Goal: Task Accomplishment & Management: Manage account settings

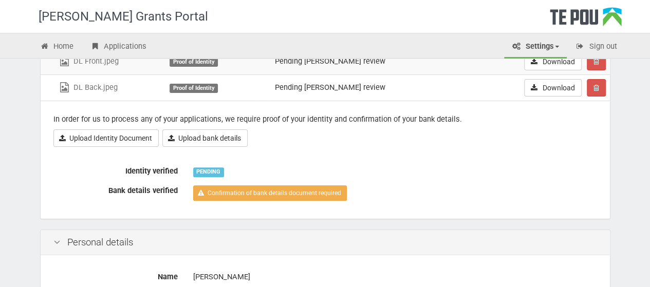
scroll to position [103, 0]
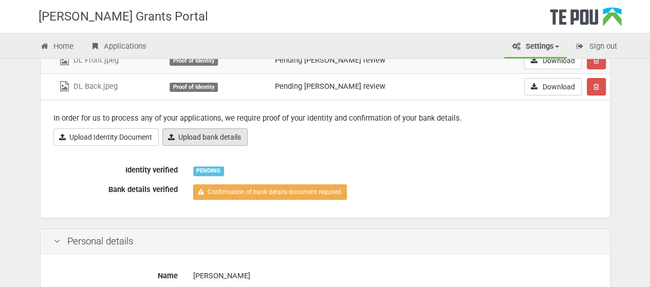
click at [184, 136] on link "Upload bank details" at bounding box center [204, 136] width 85 height 17
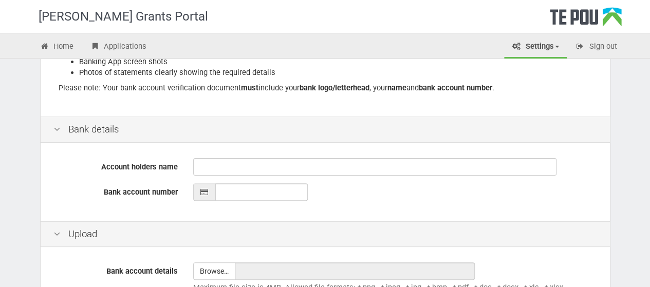
scroll to position [206, 0]
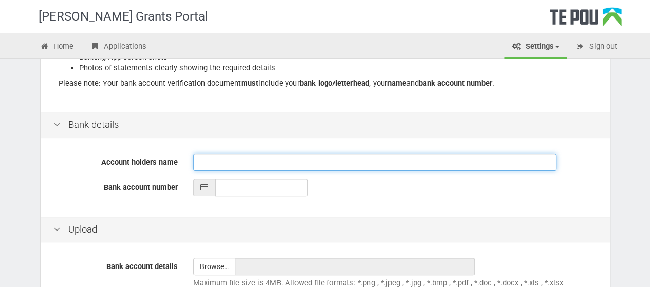
click at [245, 159] on input "Account holders name" at bounding box center [374, 162] width 363 height 17
type input "[PERSON_NAME]"
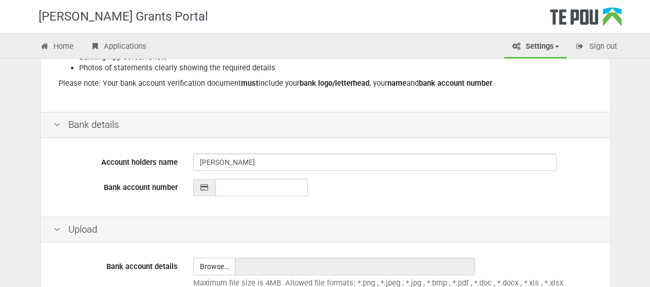
click at [165, 207] on div "Account holders name Melissa Howarth Bank account number" at bounding box center [325, 179] width 569 height 76
click at [231, 188] on input "__-____-_______-___" at bounding box center [261, 187] width 92 height 17
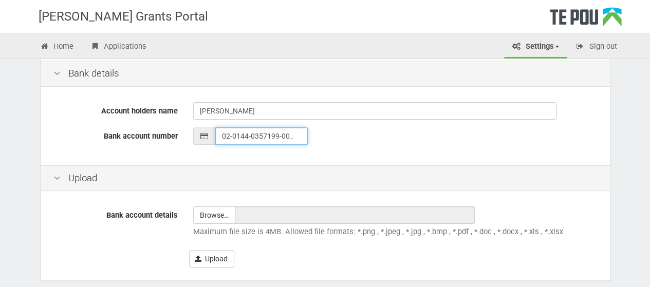
scroll to position [303, 0]
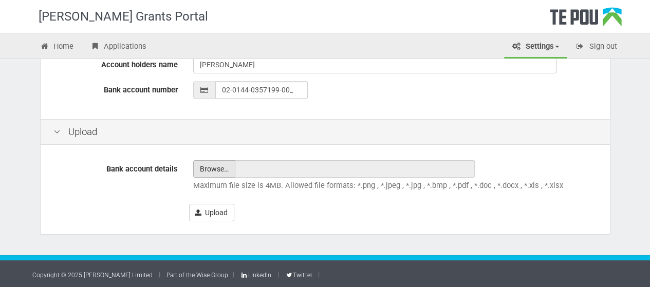
type input "02-0144-0357199-00"
click at [219, 174] on input "file" at bounding box center [214, 169] width 41 height 16
type input "C:\fakepath\MH - Proof of bank account.pdf"
type input "MH - Proof of bank account.pdf"
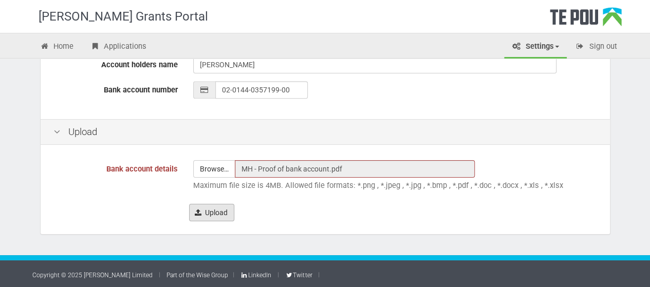
click at [215, 207] on button "Upload" at bounding box center [211, 212] width 45 height 17
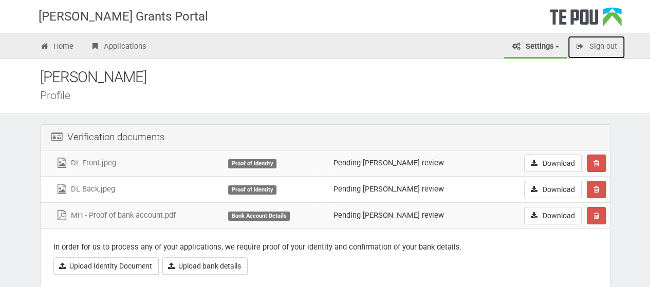
click at [600, 47] on link "Sign out" at bounding box center [596, 47] width 57 height 23
